Goal: Find specific page/section: Find specific page/section

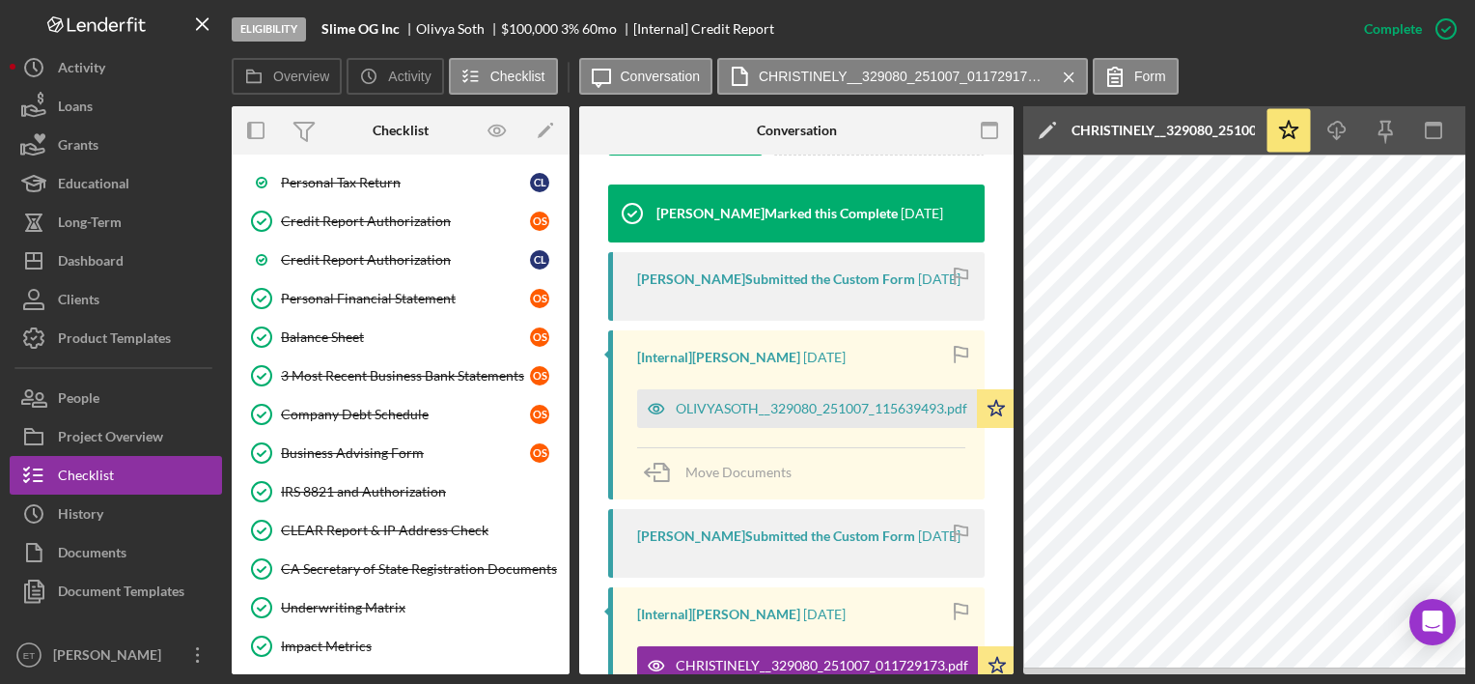
scroll to position [299, 0]
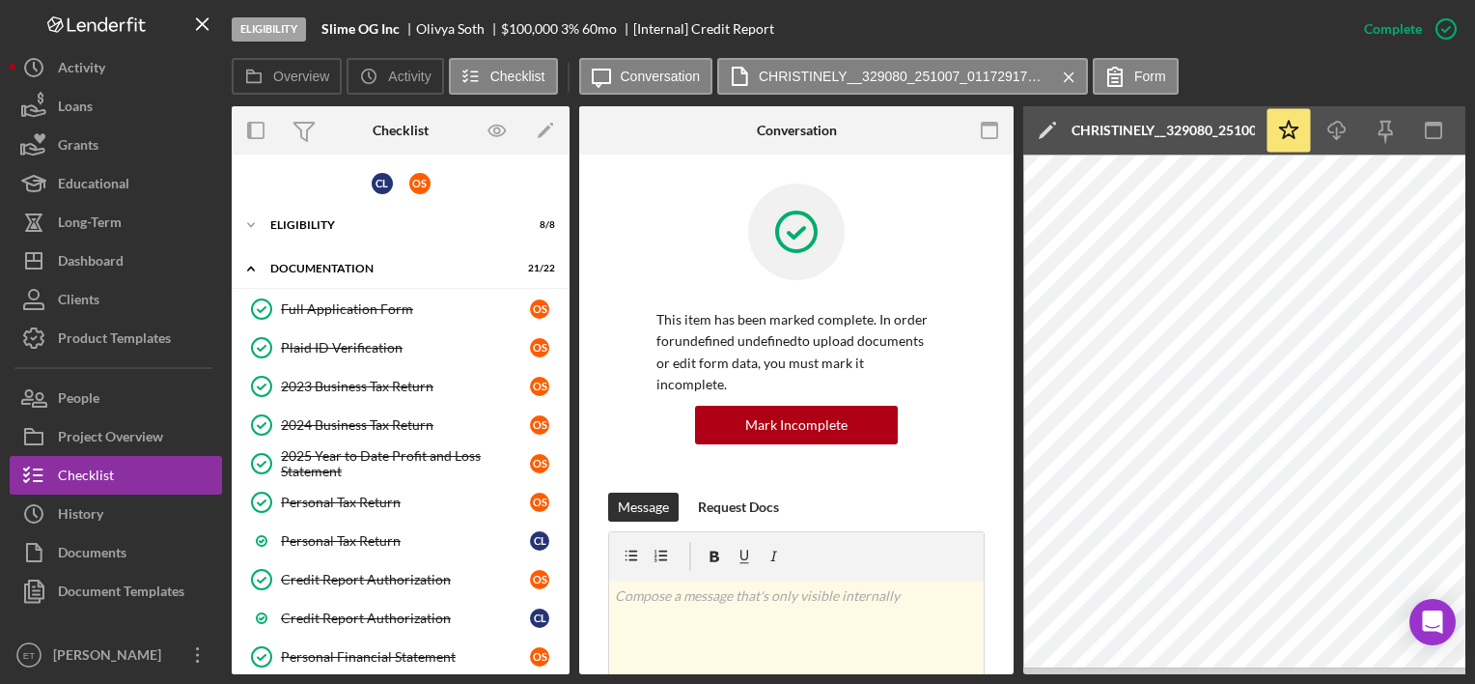
scroll to position [299, 0]
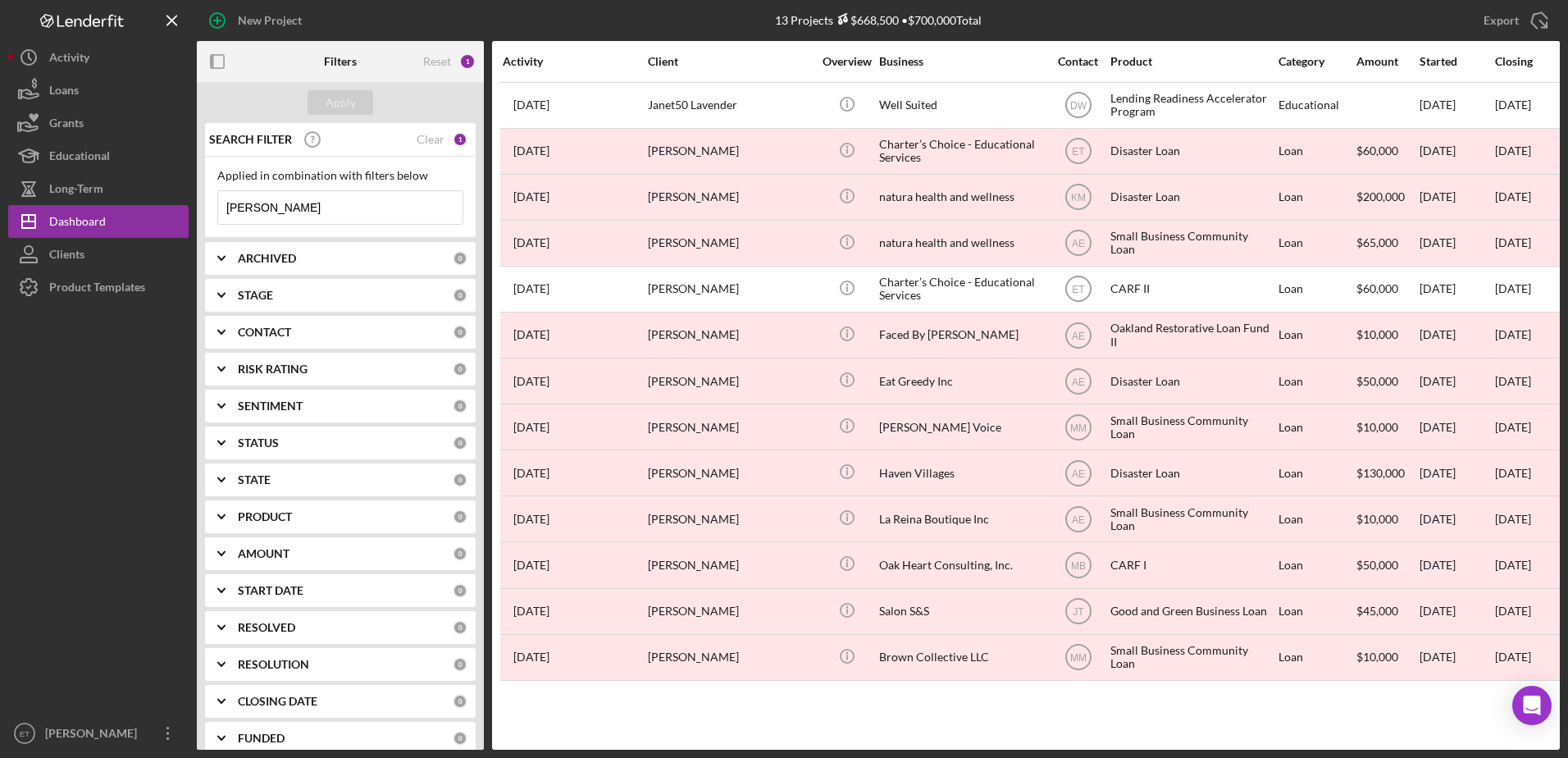
click at [341, 213] on input "jane" at bounding box center [341, 207] width 245 height 33
click at [127, 303] on div "Product Templates" at bounding box center [97, 289] width 96 height 37
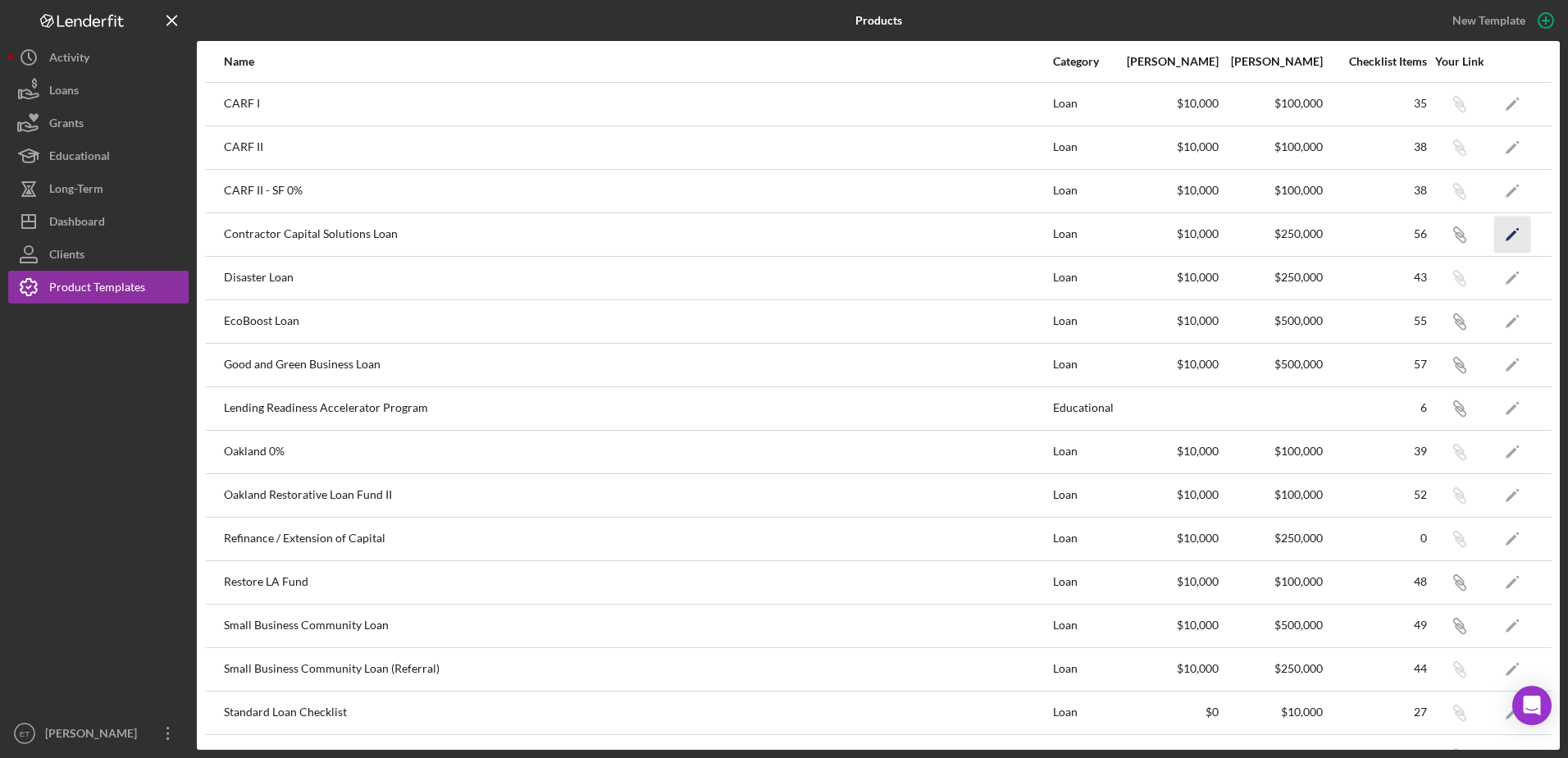
click at [1505, 235] on icon "Icon/Edit" at bounding box center [1512, 234] width 37 height 37
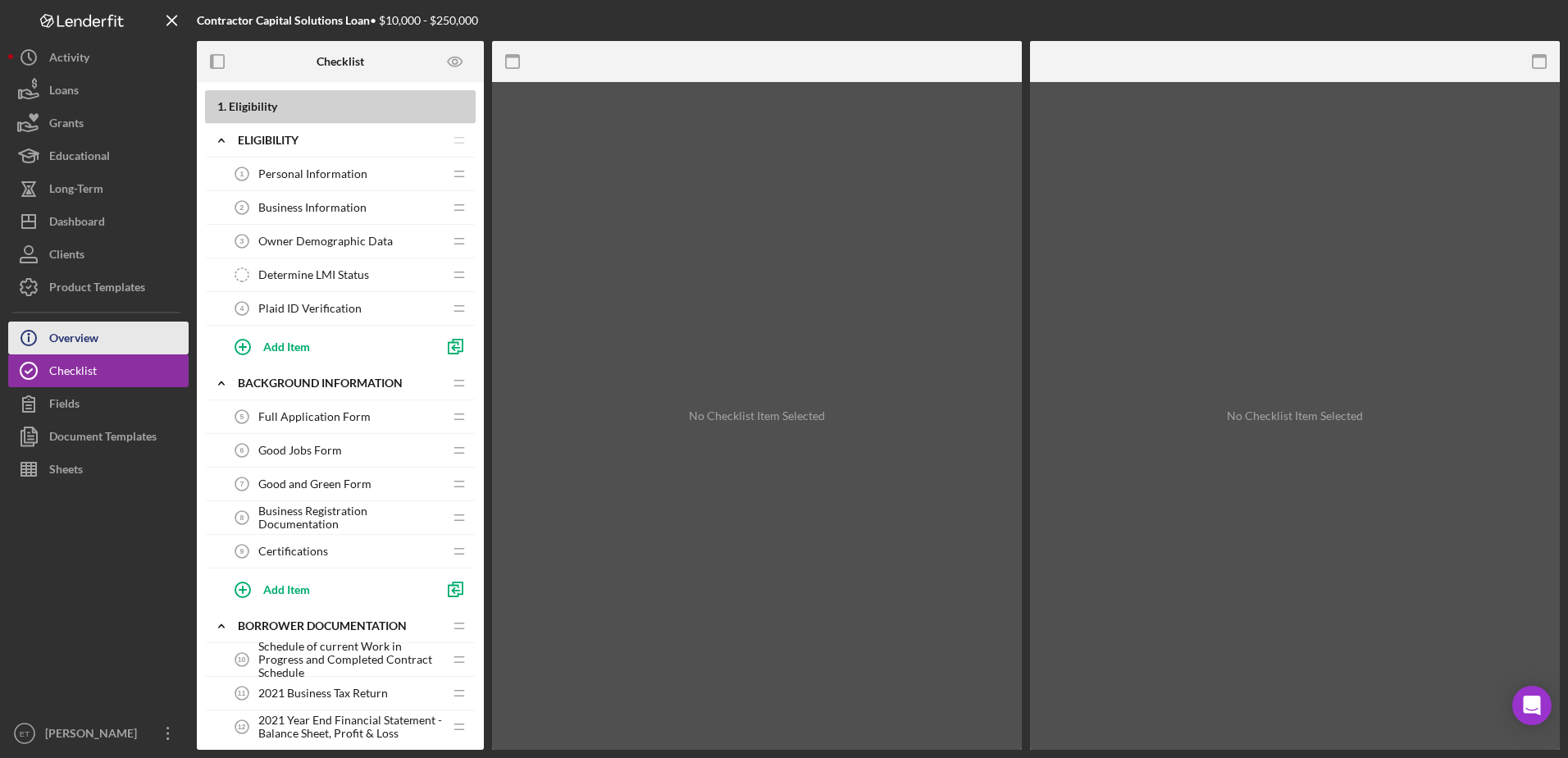
click at [115, 342] on button "Icon/Info Overview" at bounding box center [99, 337] width 180 height 33
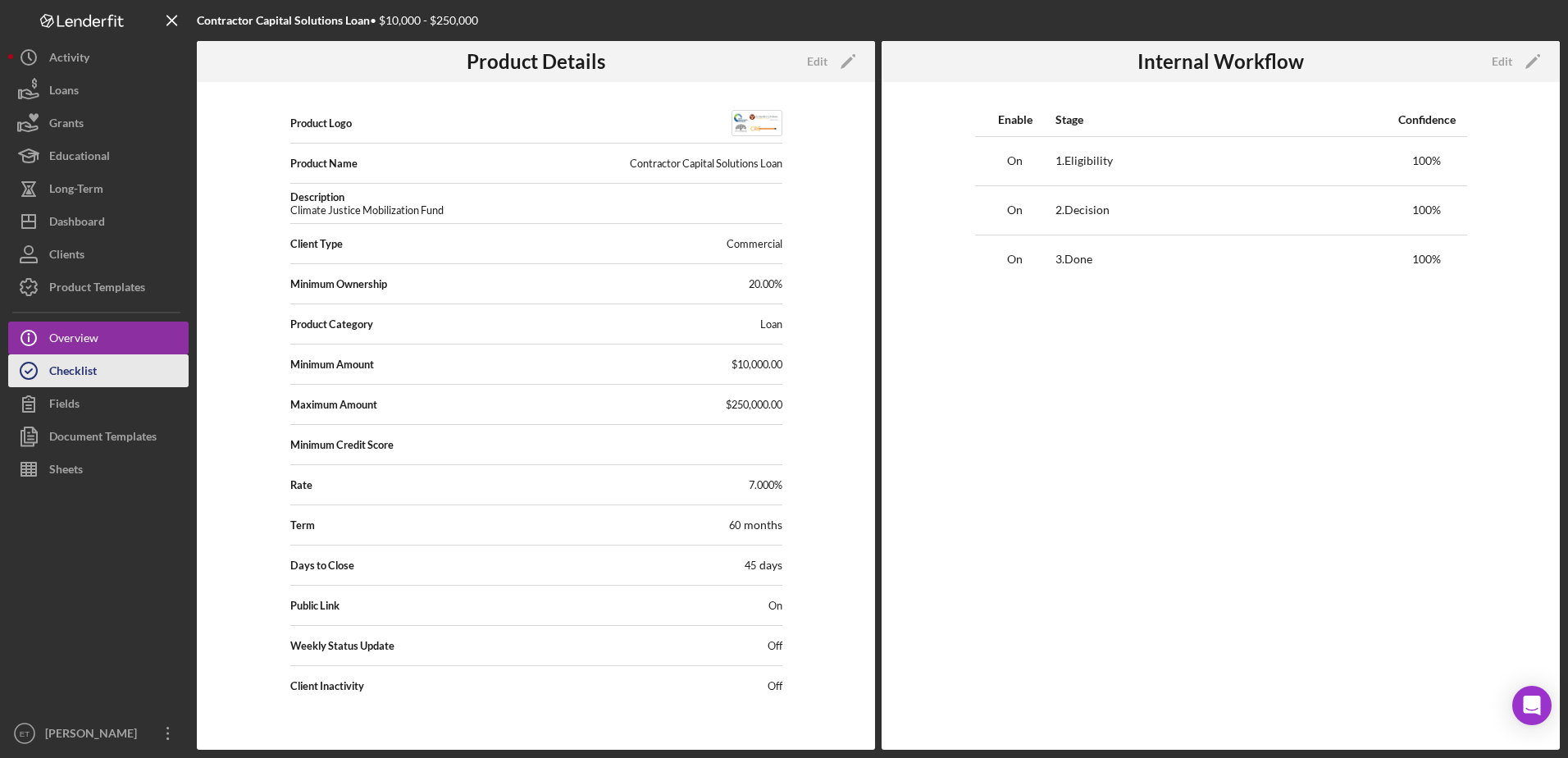
click at [76, 373] on div "Checklist" at bounding box center [73, 372] width 48 height 37
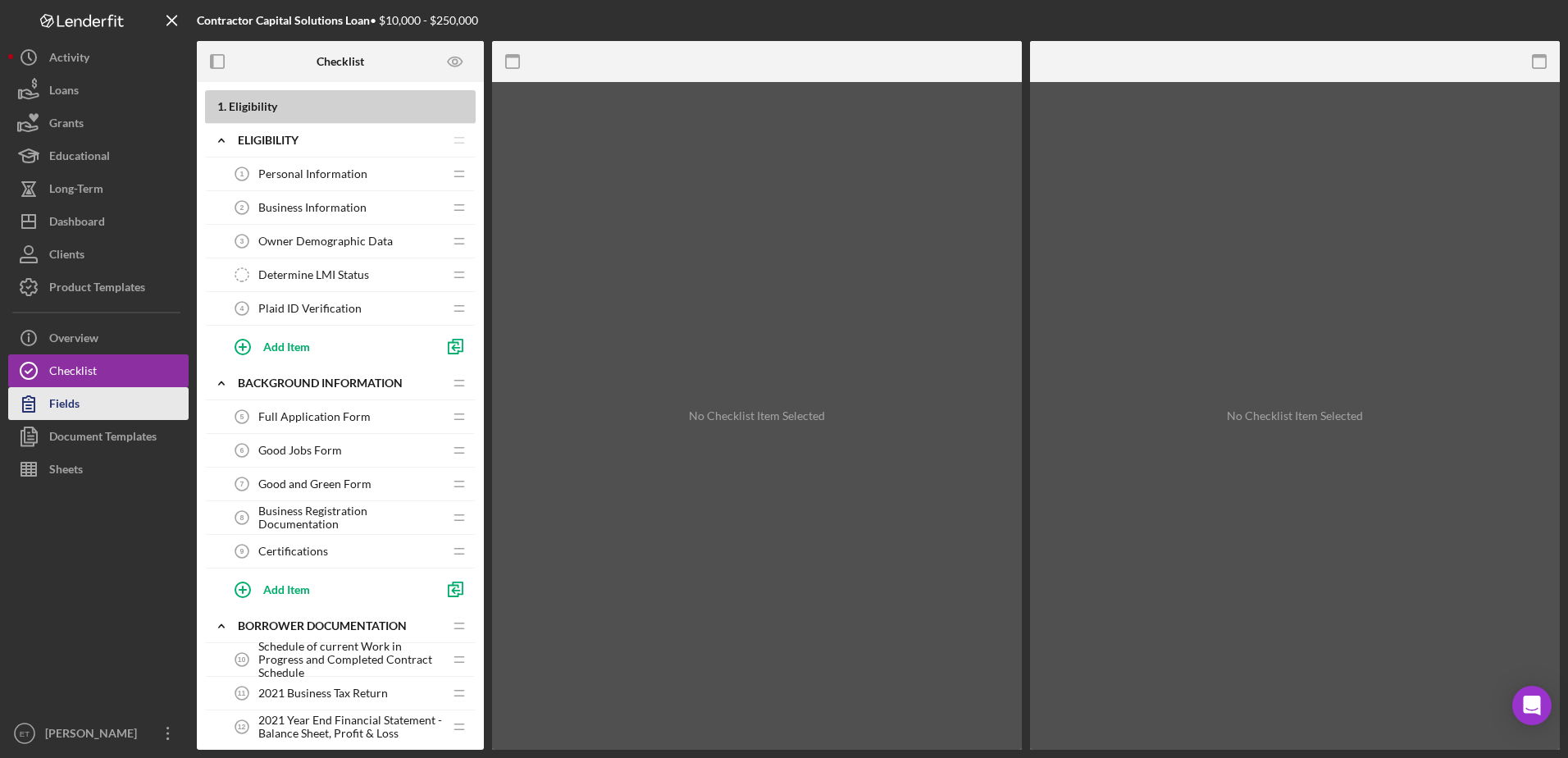
click at [74, 398] on div "Fields" at bounding box center [65, 405] width 31 height 37
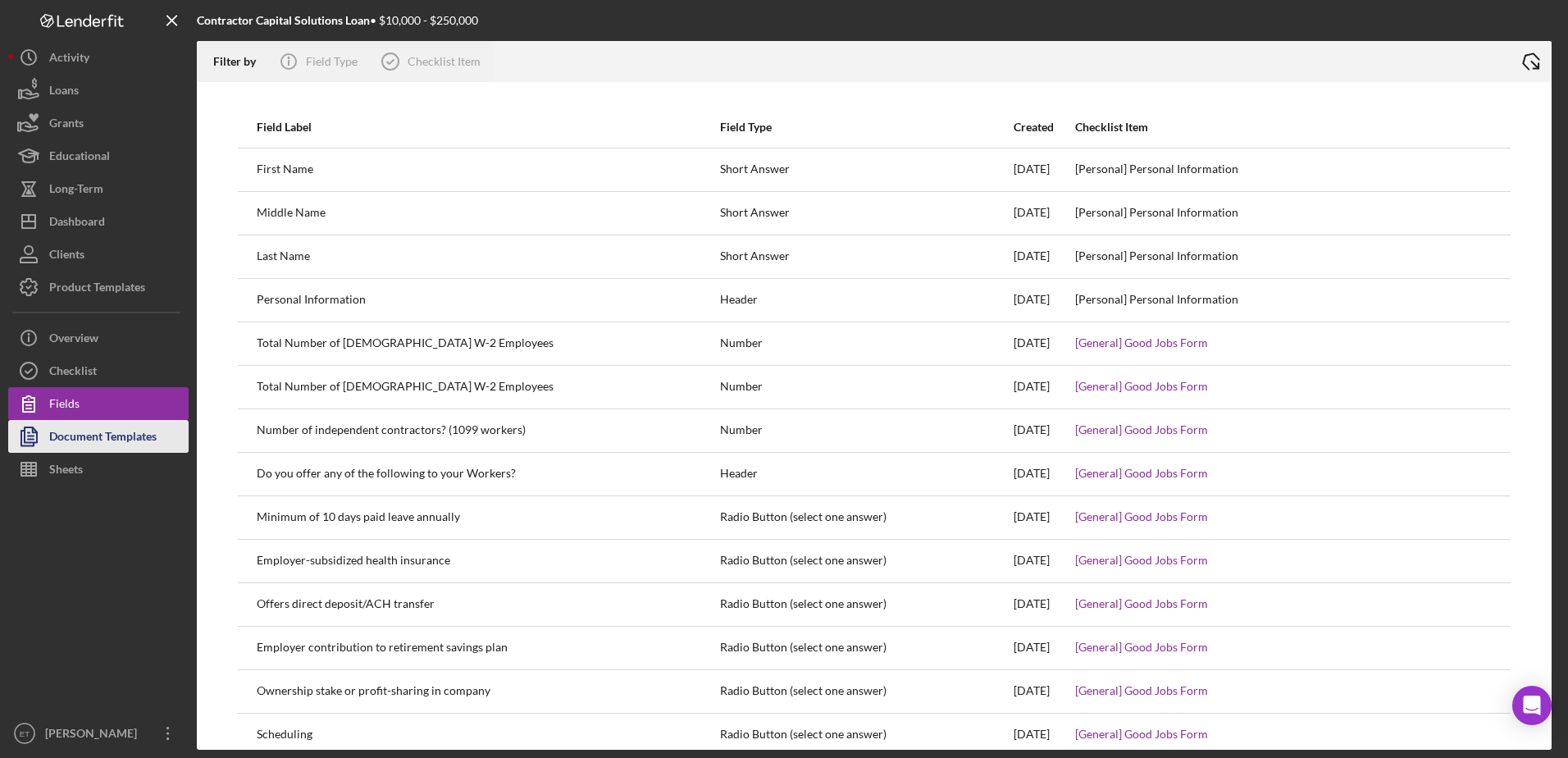
click at [73, 445] on div "Document Templates" at bounding box center [103, 438] width 107 height 37
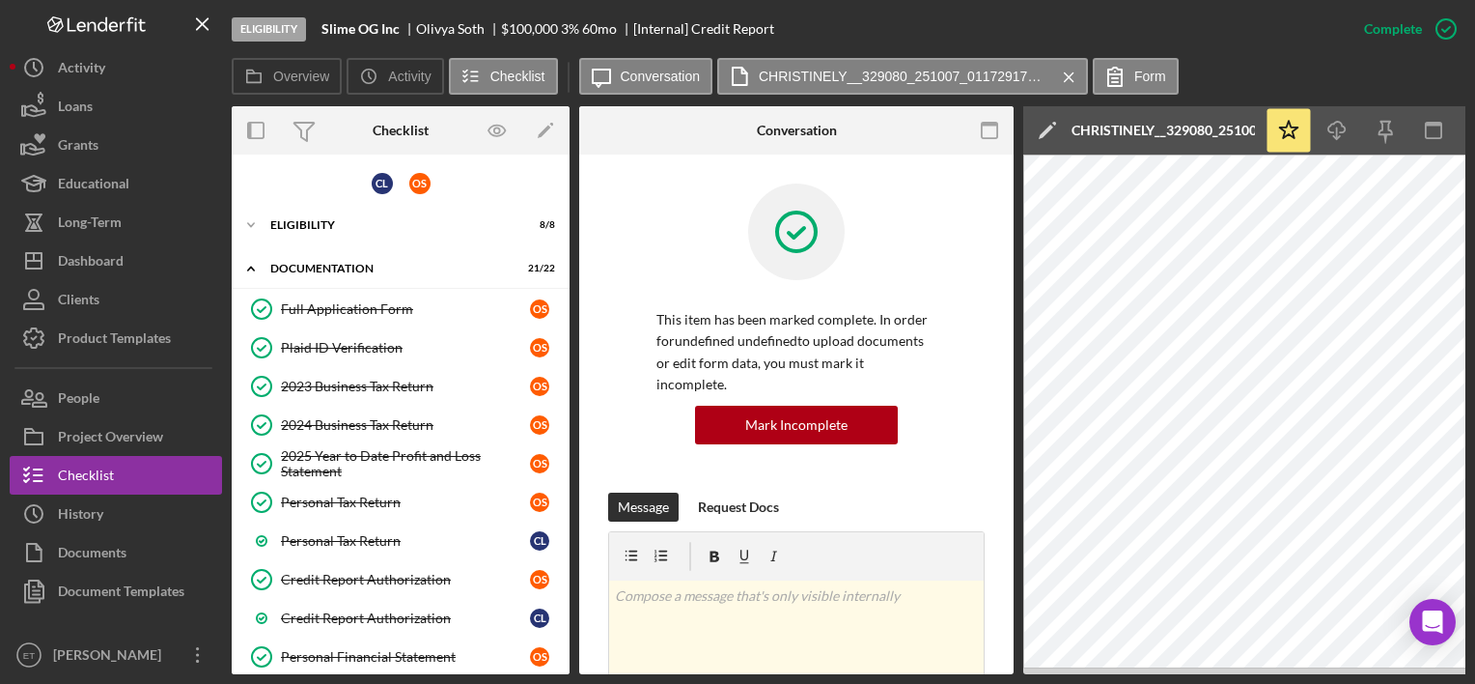
scroll to position [299, 0]
